Goal: Register for event/course

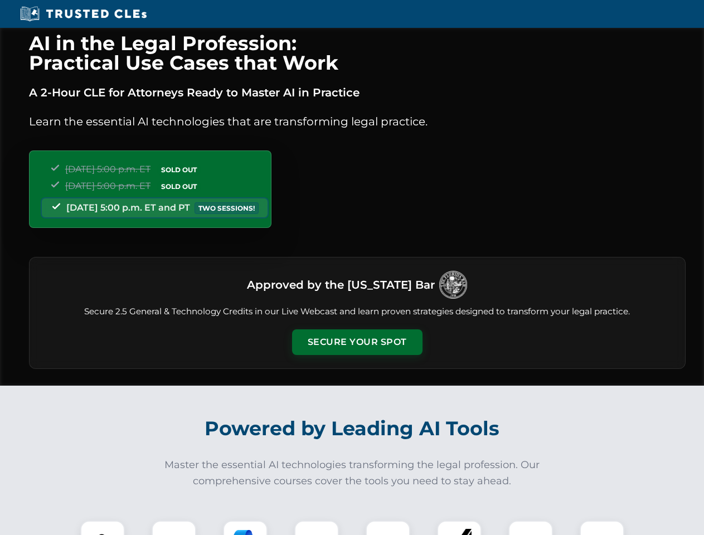
click at [357, 342] on button "Secure Your Spot" at bounding box center [357, 343] width 130 height 26
click at [103, 528] on img at bounding box center [102, 543] width 32 height 32
